Goal: Transaction & Acquisition: Purchase product/service

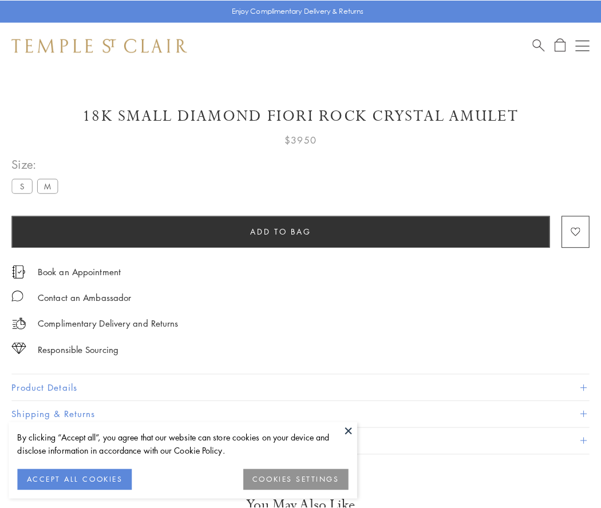
scroll to position [19, 0]
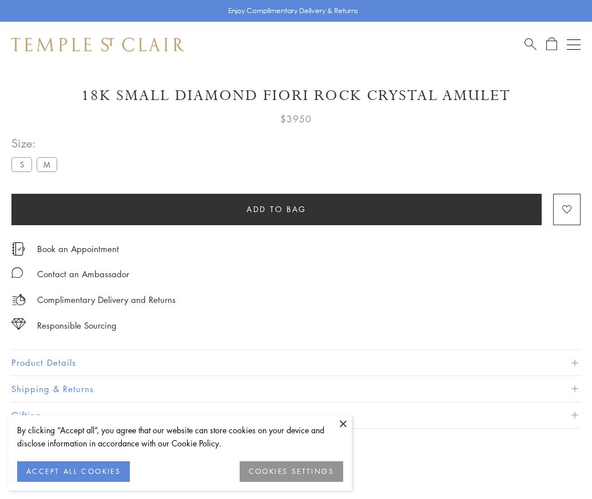
click at [276, 209] on span "Add to bag" at bounding box center [277, 209] width 60 height 13
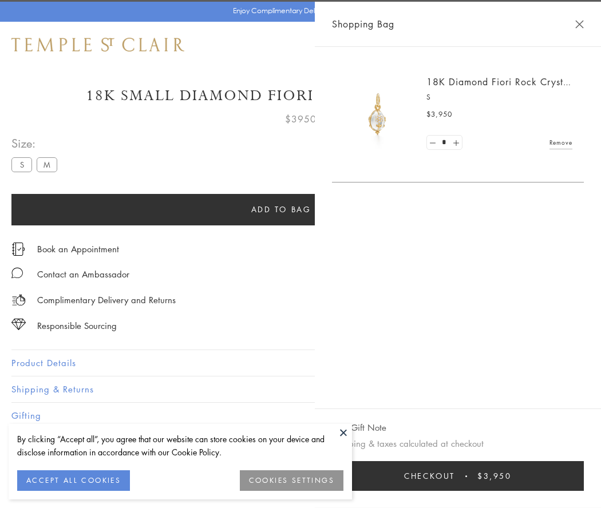
click at [561, 476] on button "Checkout $3,950" at bounding box center [458, 476] width 252 height 30
